Goal: Task Accomplishment & Management: Use online tool/utility

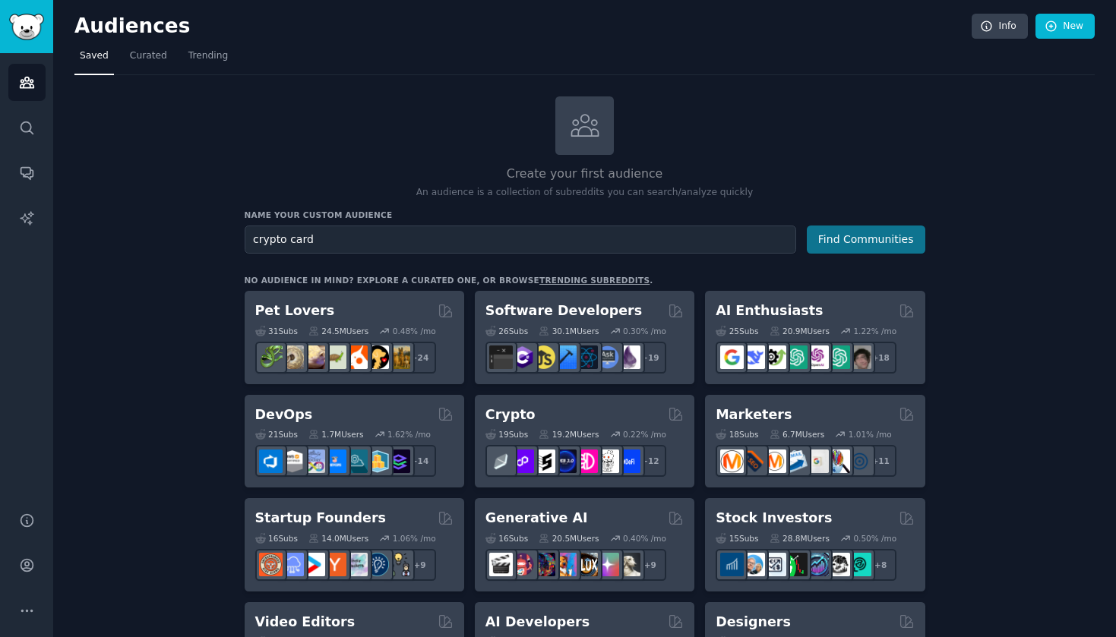
click at [878, 245] on button "Find Communities" at bounding box center [866, 240] width 119 height 28
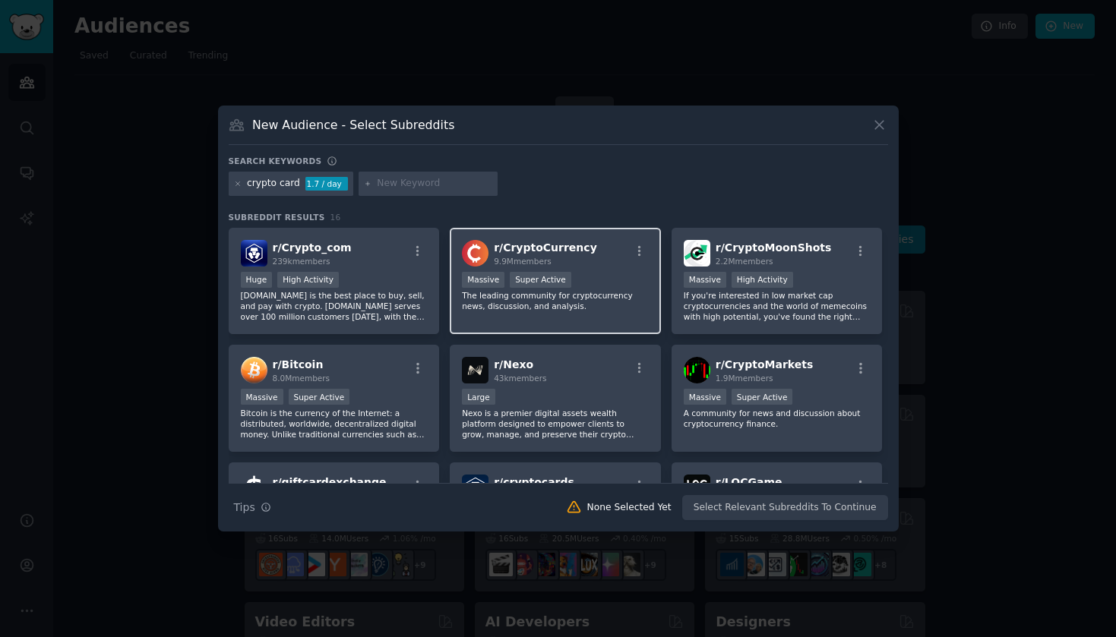
click at [612, 305] on p "The leading community for cryptocurrency news, discussion, and analysis." at bounding box center [555, 300] width 187 height 21
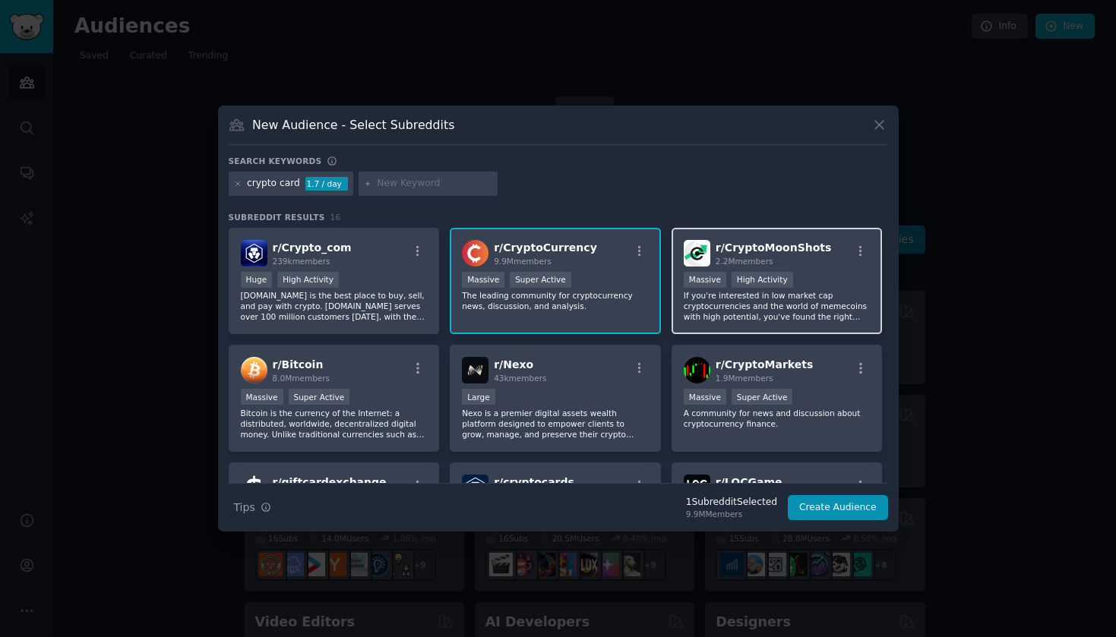
click at [769, 327] on div "r/ CryptoMoonShots 2.2M members >= 80th percentile for submissions / day Massiv…" at bounding box center [777, 281] width 211 height 107
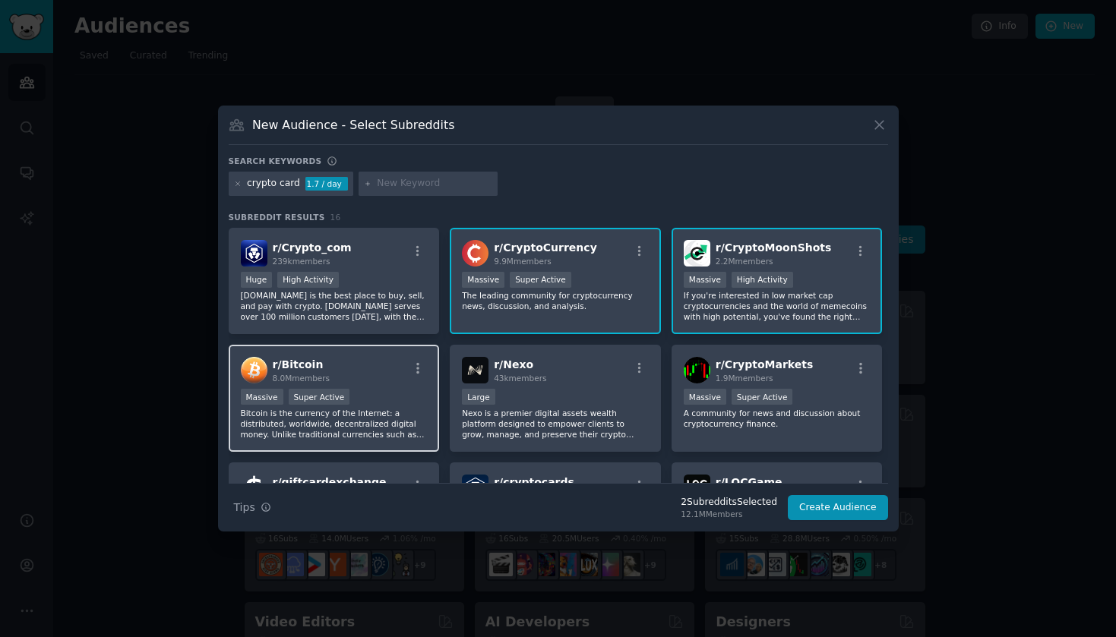
click at [394, 415] on p "Bitcoin is the currency of the Internet: a distributed, worldwide, decentralize…" at bounding box center [334, 424] width 187 height 32
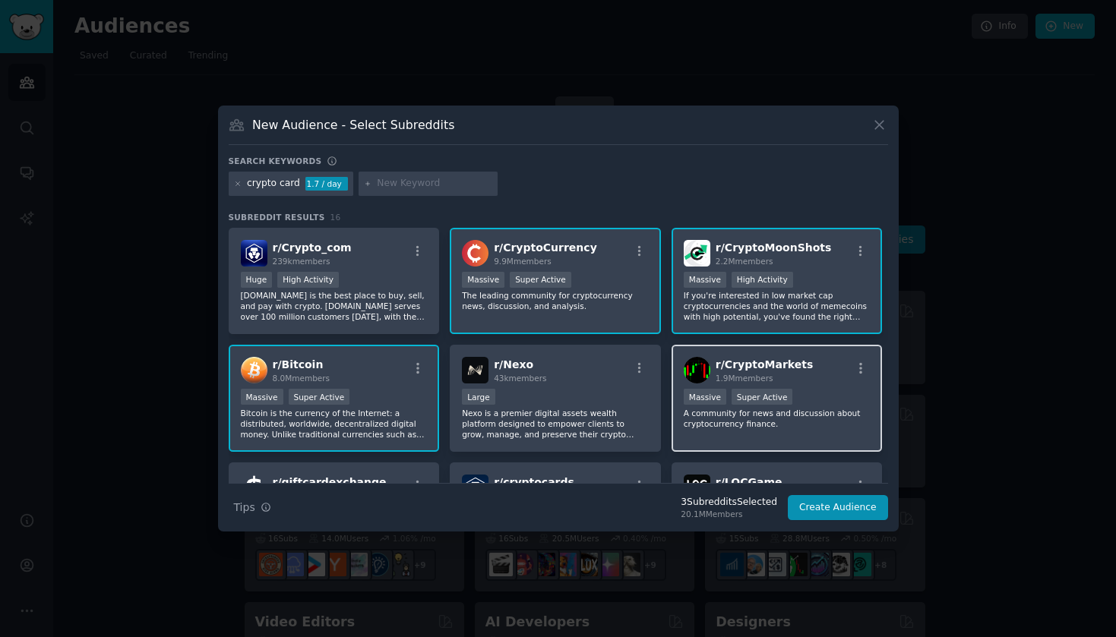
click at [716, 441] on div "r/ CryptoMarkets 1.9M members >= 95th percentile for submissions / day Massive …" at bounding box center [777, 398] width 211 height 107
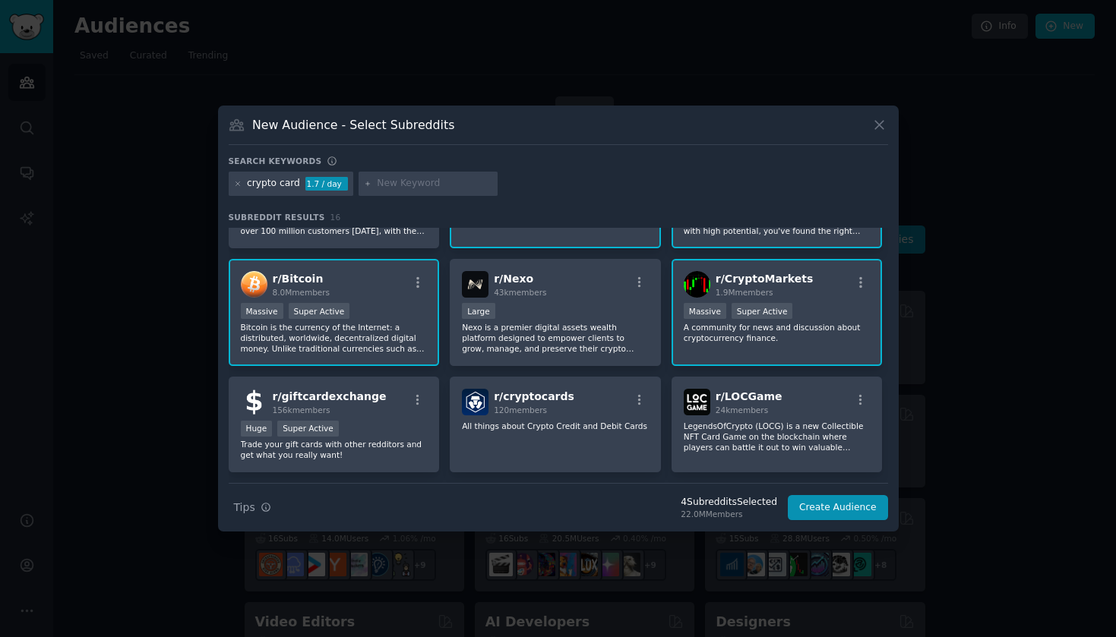
scroll to position [87, 0]
click at [545, 457] on div "r/ cryptocards 120 members All things about Crypto Credit and Debit Cards" at bounding box center [555, 424] width 211 height 96
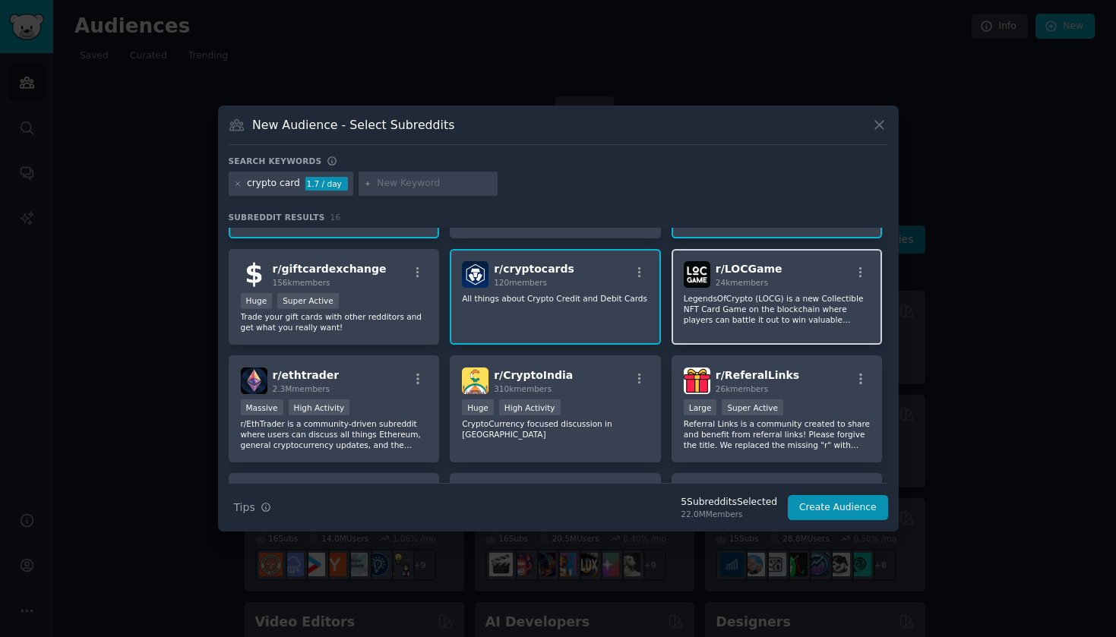
scroll to position [216, 0]
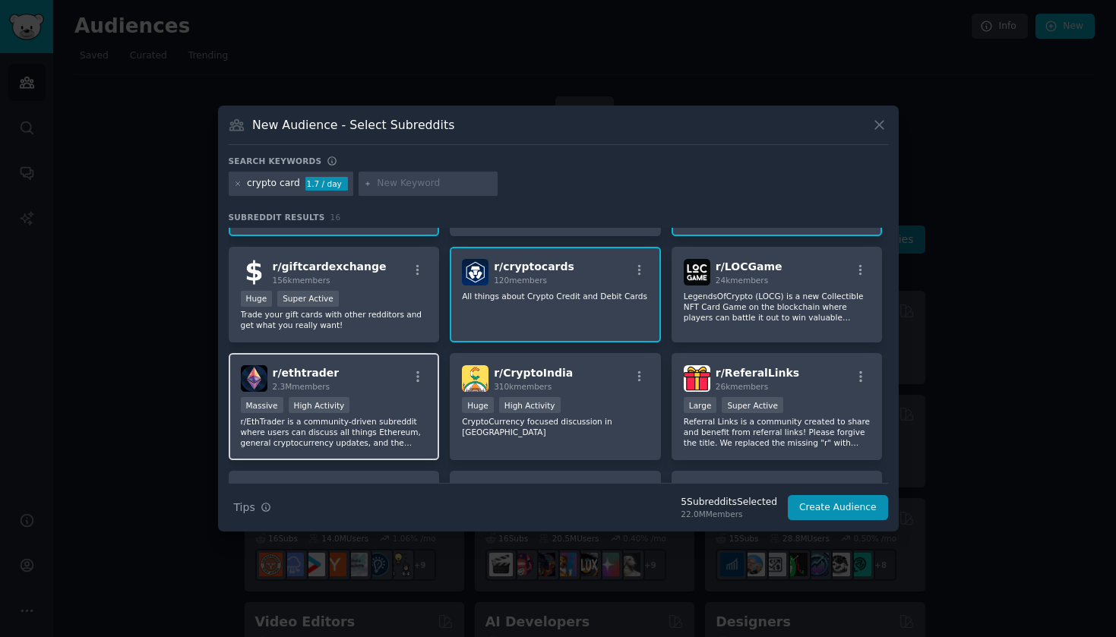
click at [383, 439] on p "r/EthTrader is a community-driven subreddit where users can discuss all things …" at bounding box center [334, 432] width 187 height 32
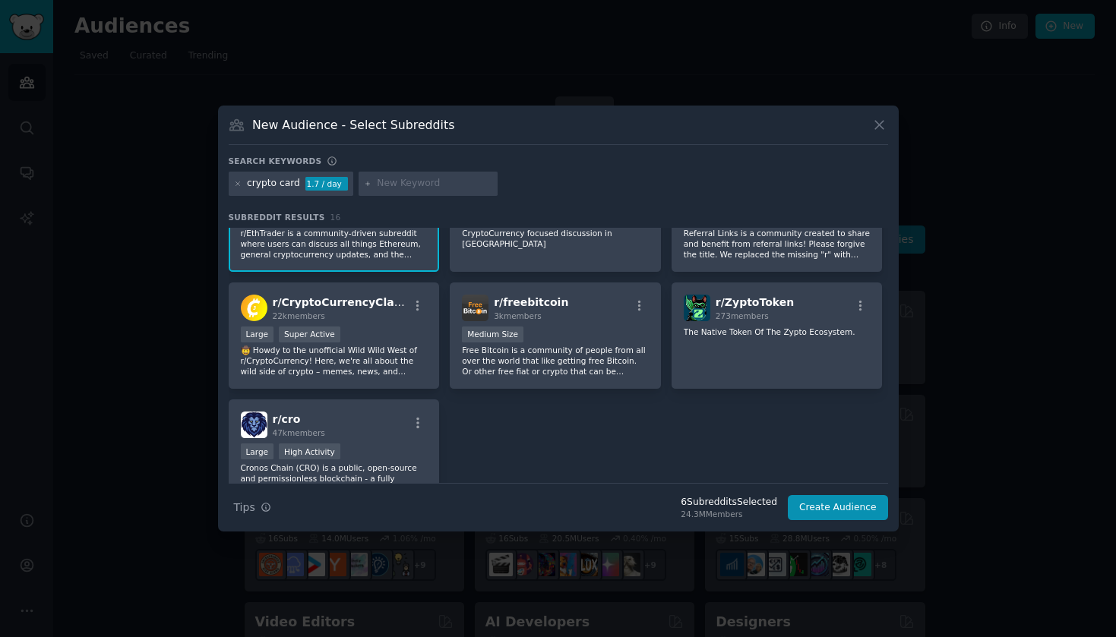
scroll to position [425, 0]
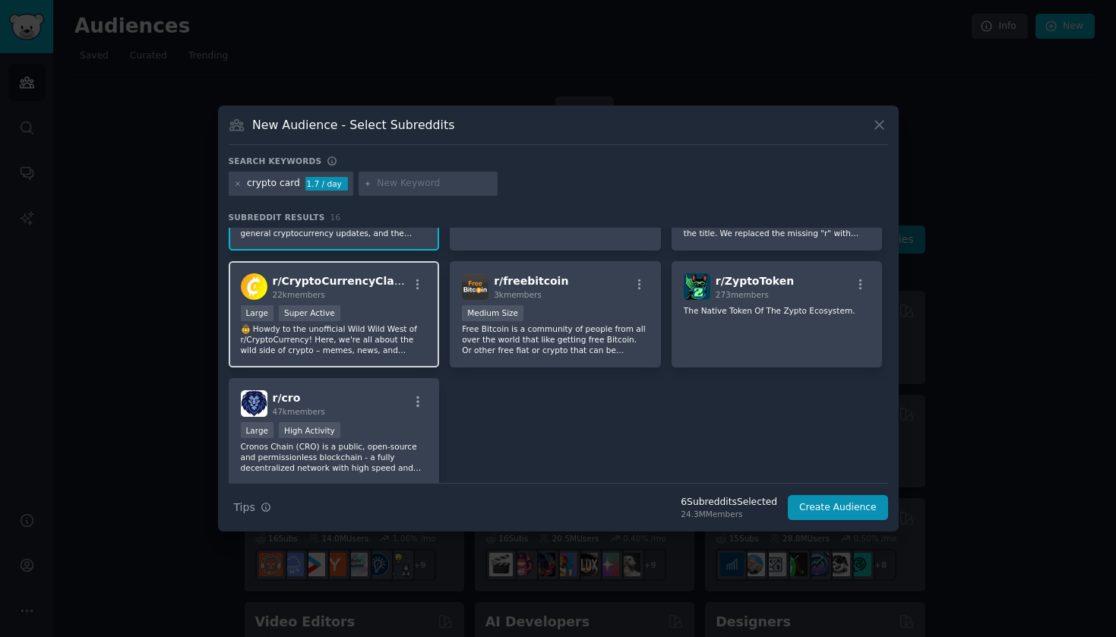
click at [384, 331] on p "🤠 Howdy to the unofficial Wild Wild West of r/CryptoCurrency! Here, we're all a…" at bounding box center [334, 340] width 187 height 32
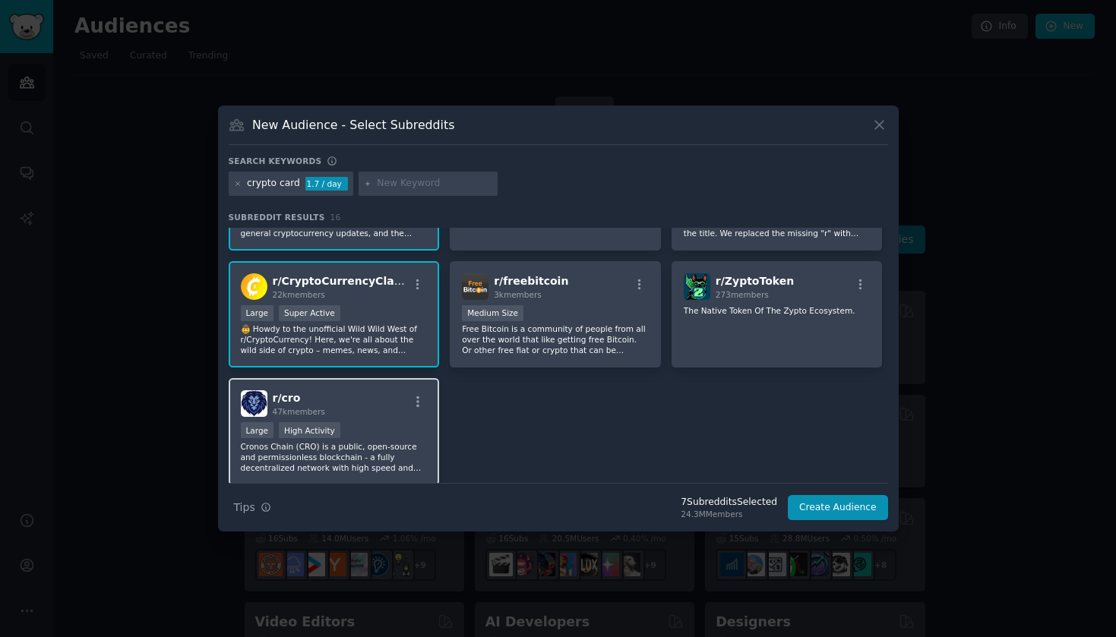
click at [376, 417] on div "r/ cro 47k members" at bounding box center [334, 403] width 187 height 27
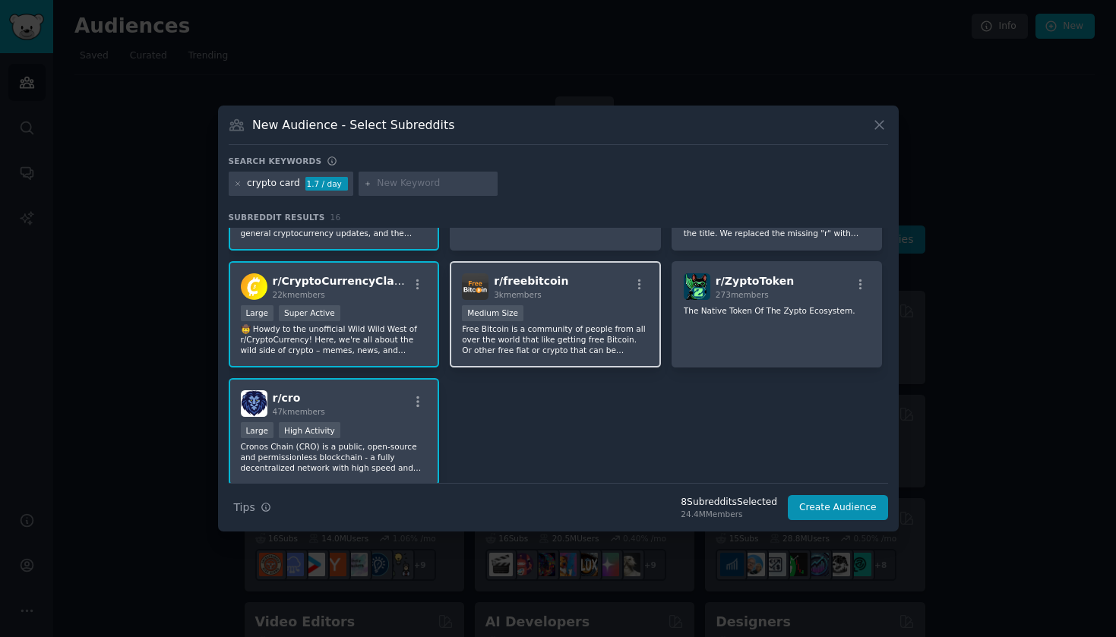
click at [551, 336] on p "Free Bitcoin is a community of people from all over the world that like getting…" at bounding box center [555, 340] width 187 height 32
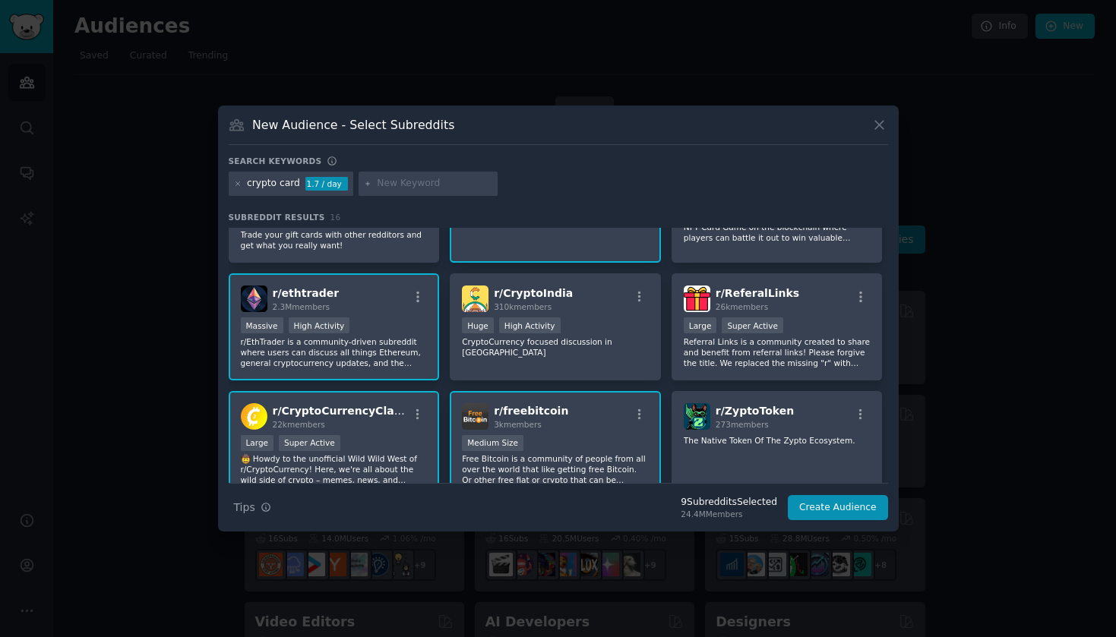
scroll to position [279, 0]
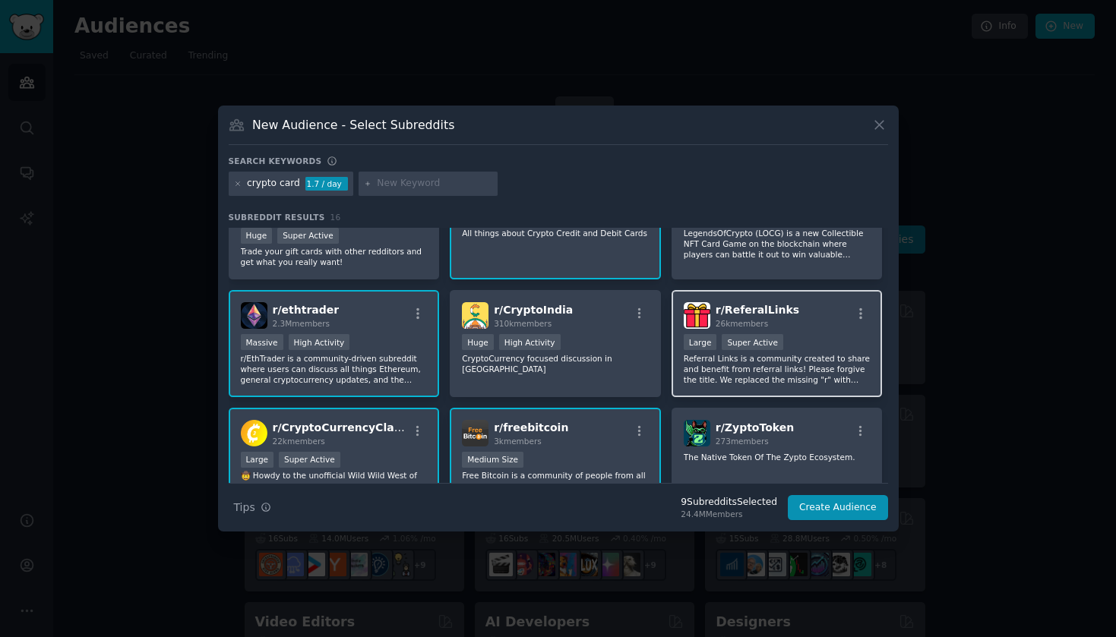
click at [755, 387] on div "r/ ReferalLinks 26k members Large Super Active Referral Links is a community cr…" at bounding box center [777, 343] width 211 height 107
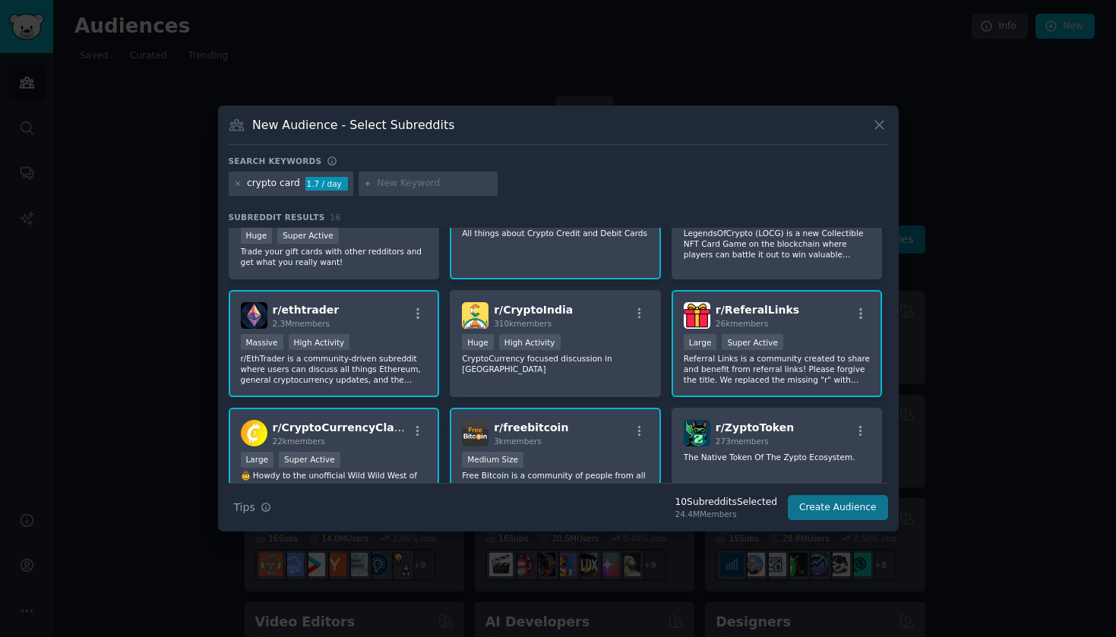
click at [846, 514] on button "Create Audience" at bounding box center [838, 508] width 100 height 26
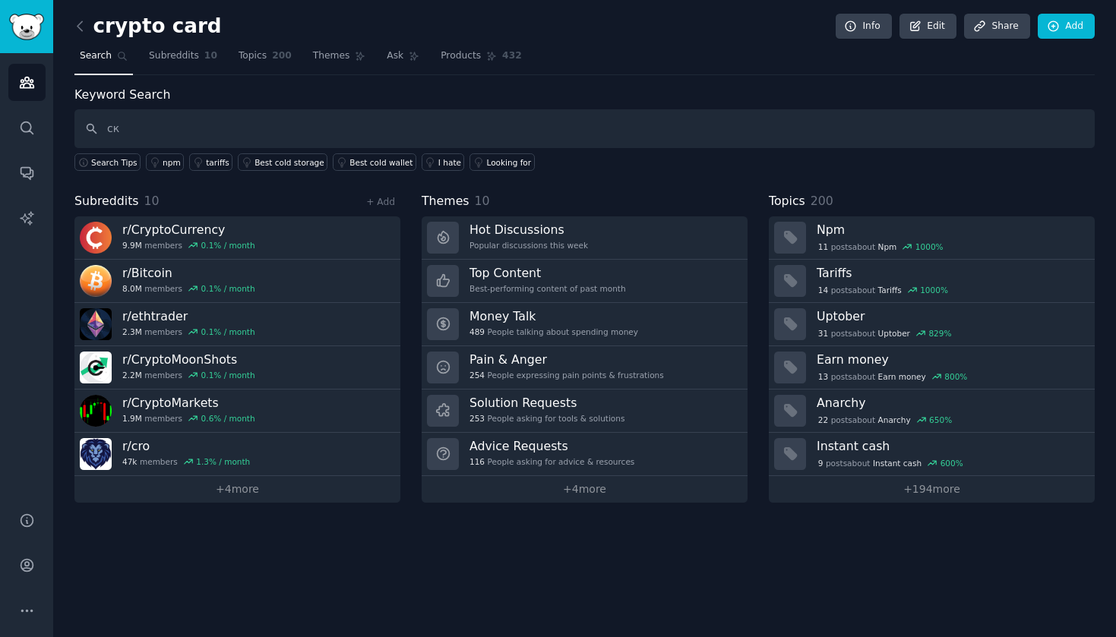
type input "с"
type input "crypto cards"
